Goal: Task Accomplishment & Management: Use online tool/utility

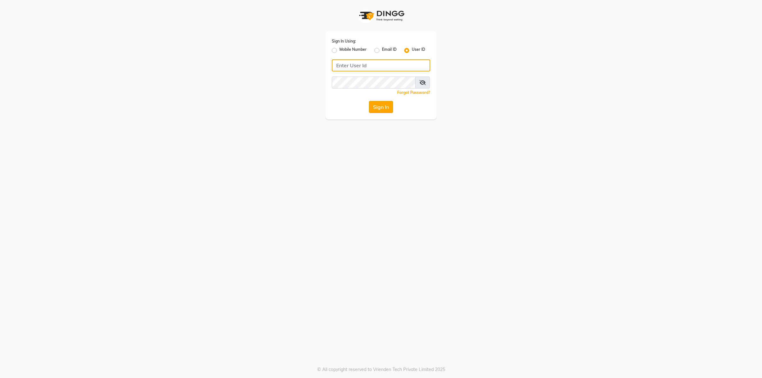
type input "[PERSON_NAME]@123"
click at [390, 107] on button "Sign In" at bounding box center [381, 107] width 24 height 12
click at [390, 107] on div "Sign In" at bounding box center [381, 107] width 98 height 12
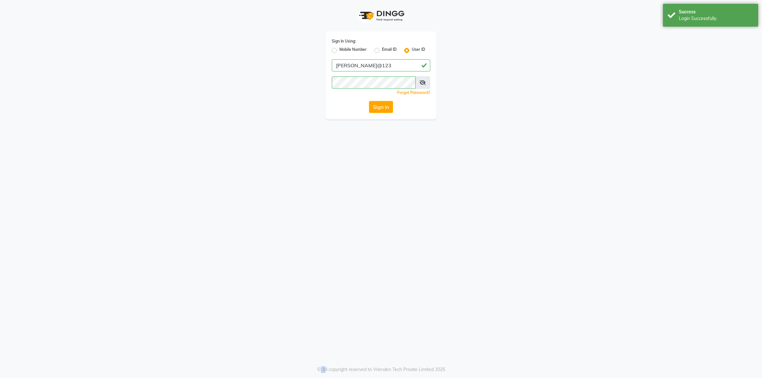
select select "service"
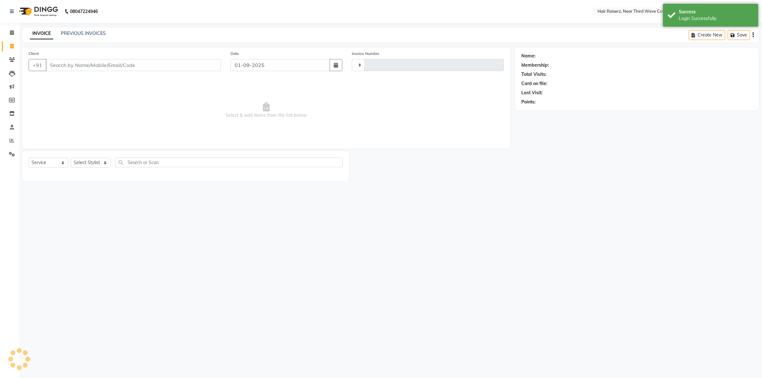
select select "en"
type input "1244"
select select "5183"
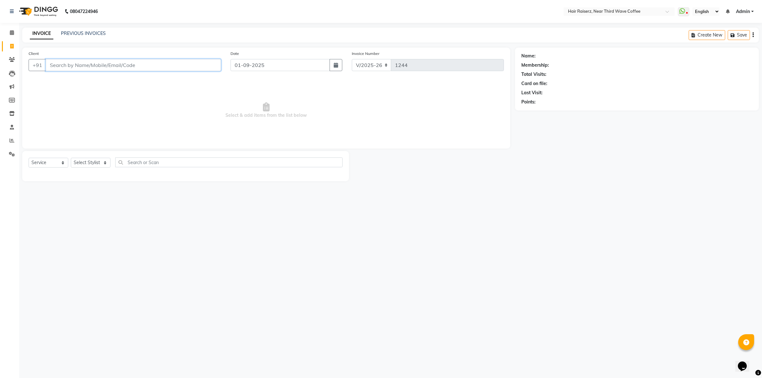
drag, startPoint x: 147, startPoint y: 64, endPoint x: 138, endPoint y: 61, distance: 8.7
click at [138, 61] on input "Client" at bounding box center [133, 65] width 175 height 12
click at [115, 103] on span "Select & add items from the list below" at bounding box center [266, 110] width 475 height 63
